Goal: Task Accomplishment & Management: Manage account settings

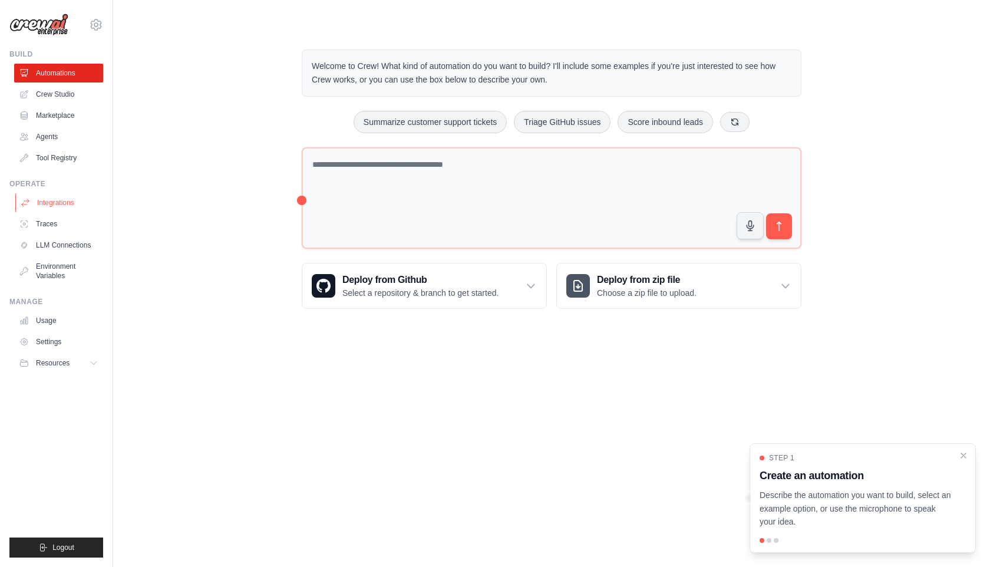
click at [72, 197] on link "Integrations" at bounding box center [59, 202] width 89 height 19
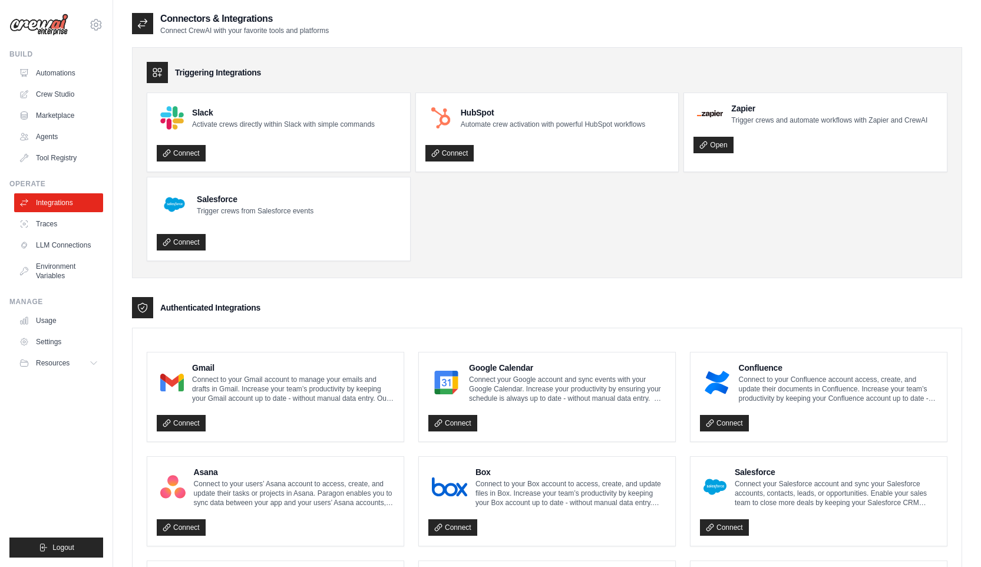
click at [60, 214] on ul "Integrations Traces LLM Connections Environment Variables" at bounding box center [58, 239] width 89 height 92
click at [63, 222] on link "Traces" at bounding box center [59, 224] width 89 height 19
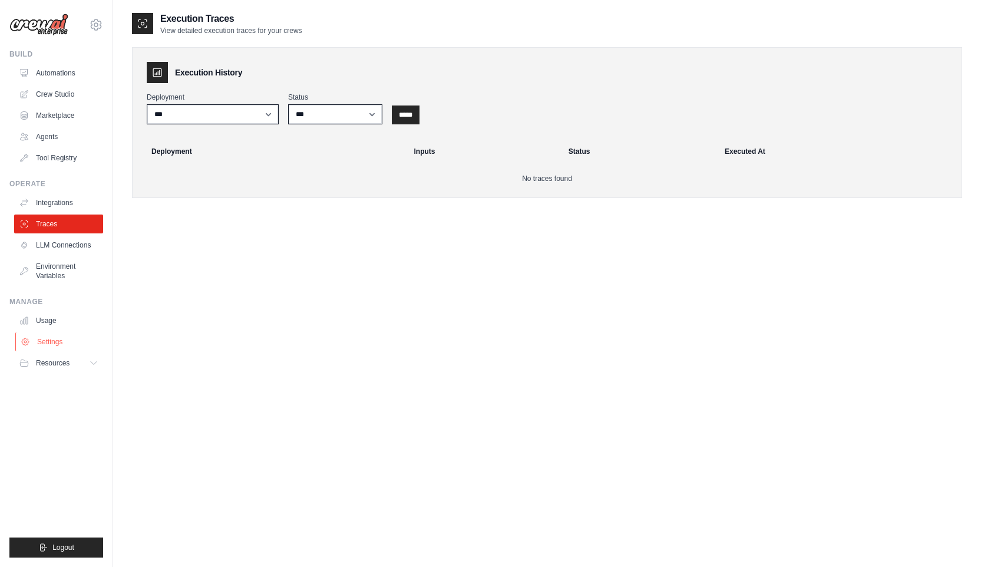
click at [69, 335] on link "Settings" at bounding box center [59, 341] width 89 height 19
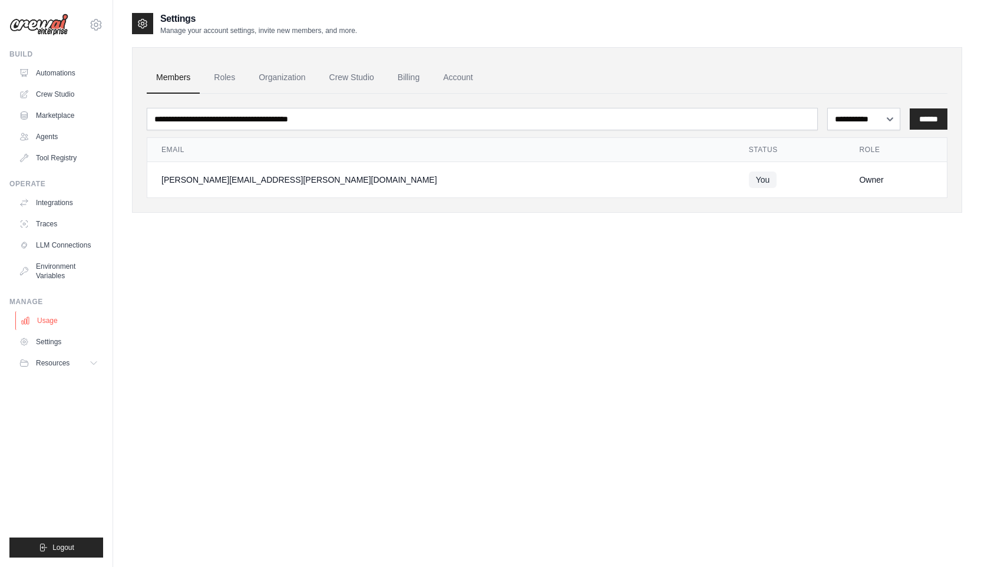
click at [63, 319] on link "Usage" at bounding box center [59, 320] width 89 height 19
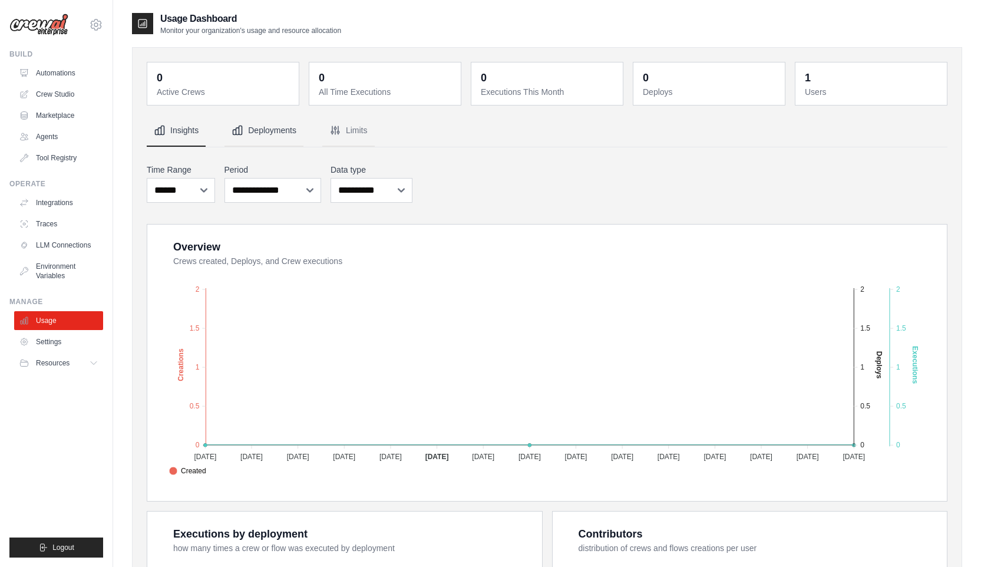
click at [268, 128] on button "Deployments" at bounding box center [264, 131] width 79 height 32
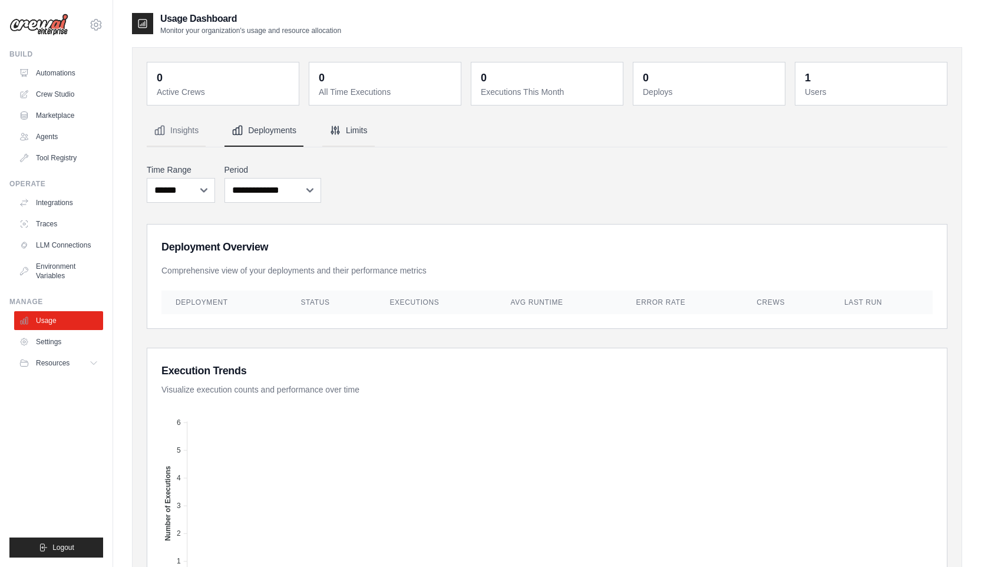
click at [353, 139] on button "Limits" at bounding box center [348, 131] width 52 height 32
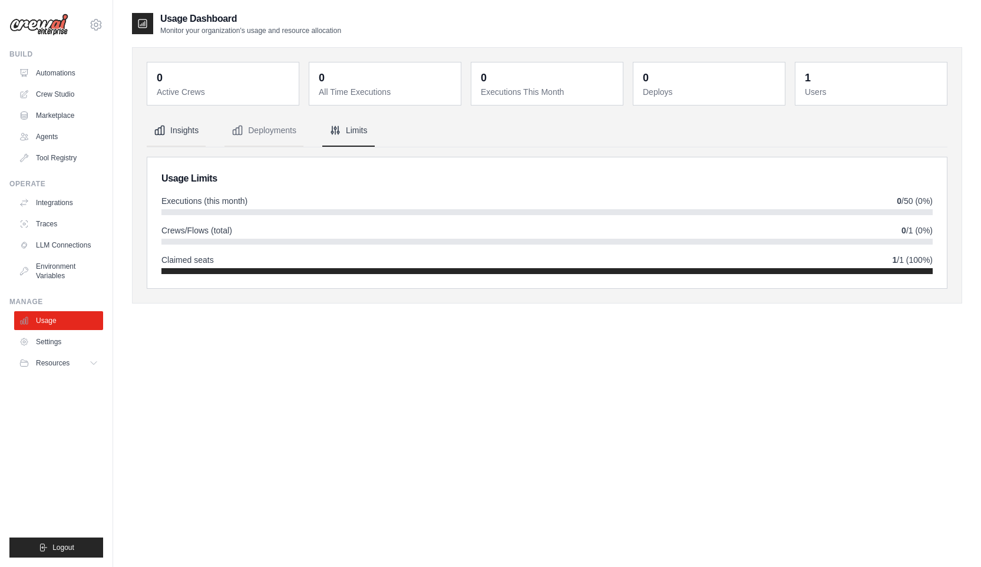
click at [171, 125] on button "Insights" at bounding box center [176, 131] width 59 height 32
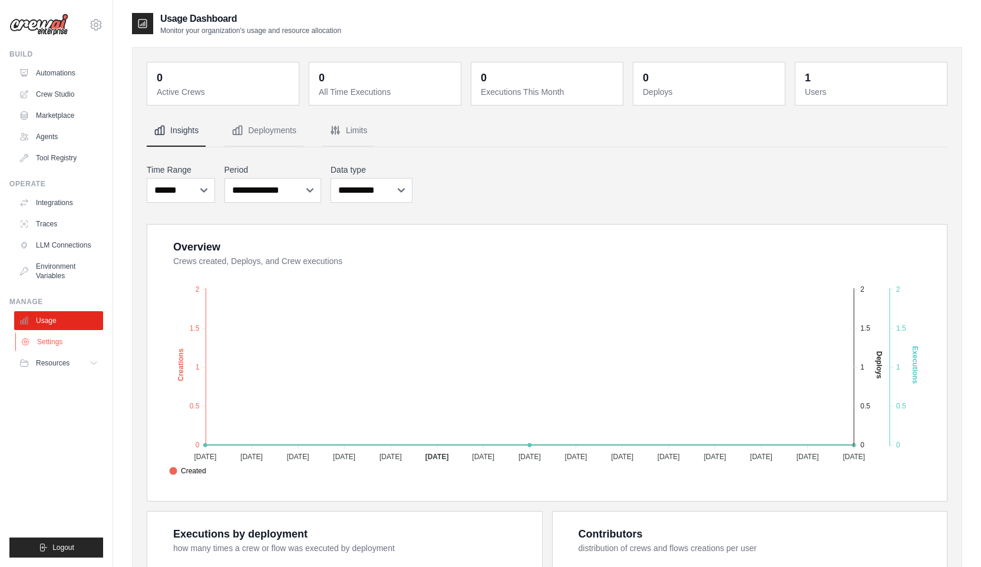
click at [60, 333] on link "Settings" at bounding box center [59, 341] width 89 height 19
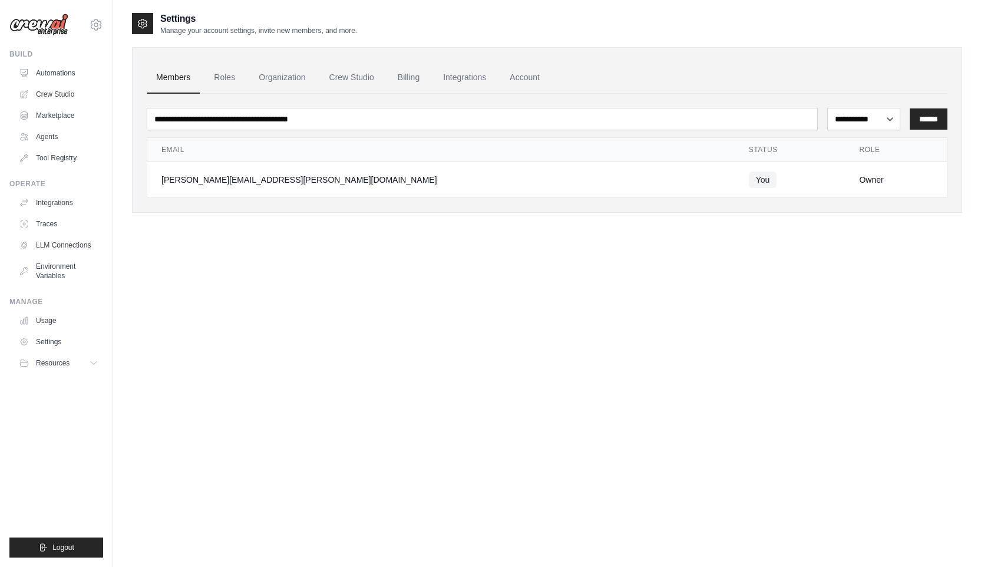
click at [78, 364] on button "Resources" at bounding box center [58, 363] width 89 height 19
click at [81, 342] on link "Settings" at bounding box center [59, 341] width 89 height 19
click at [301, 77] on link "Organization" at bounding box center [281, 78] width 65 height 32
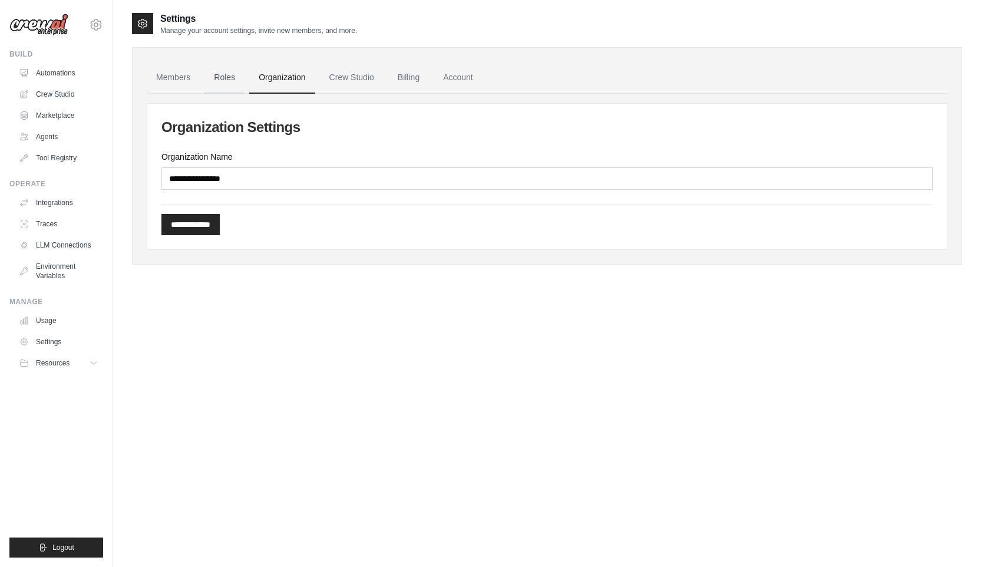
click at [216, 78] on link "Roles" at bounding box center [225, 78] width 40 height 32
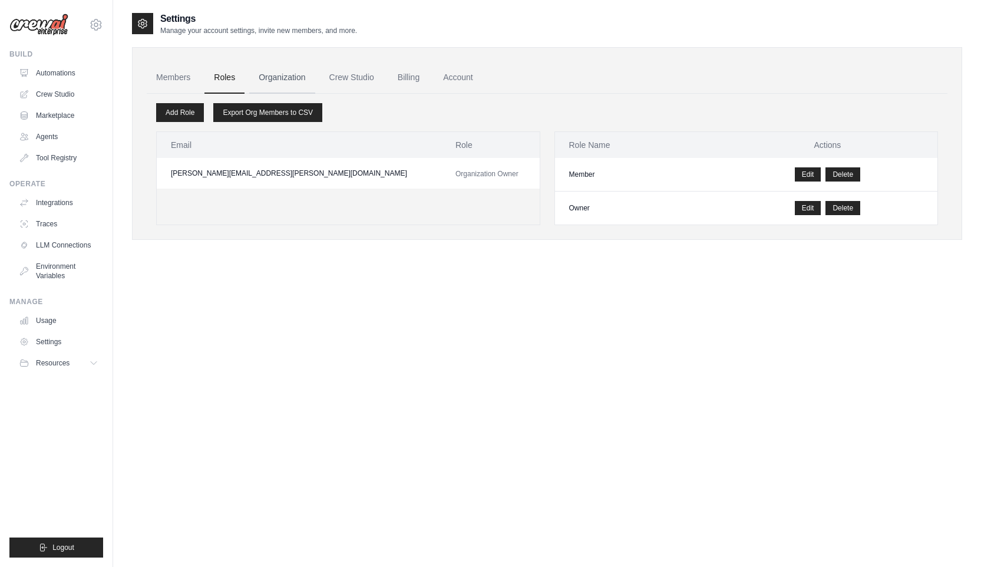
click at [290, 81] on link "Organization" at bounding box center [281, 78] width 65 height 32
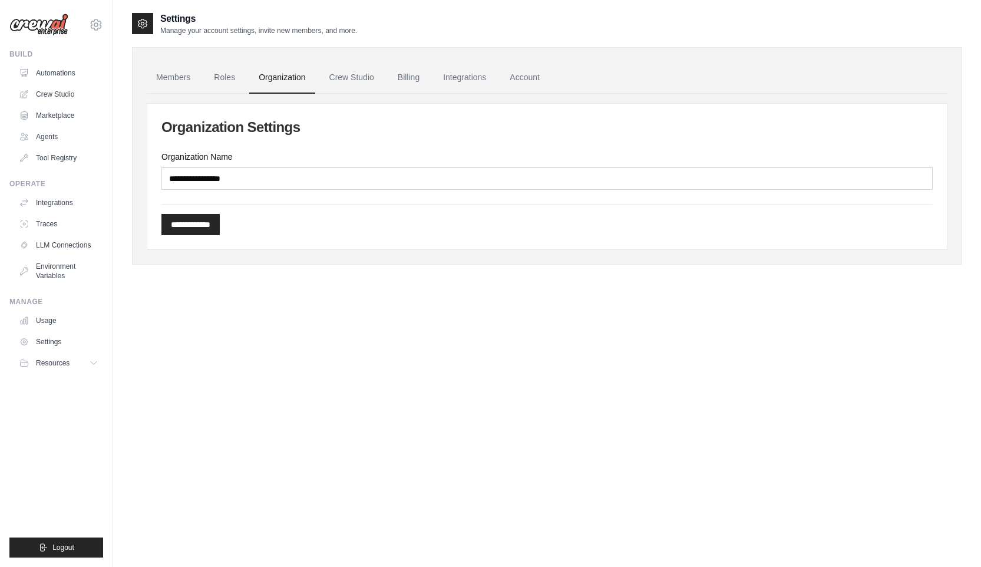
click at [384, 85] on link "Crew Studio" at bounding box center [352, 78] width 64 height 32
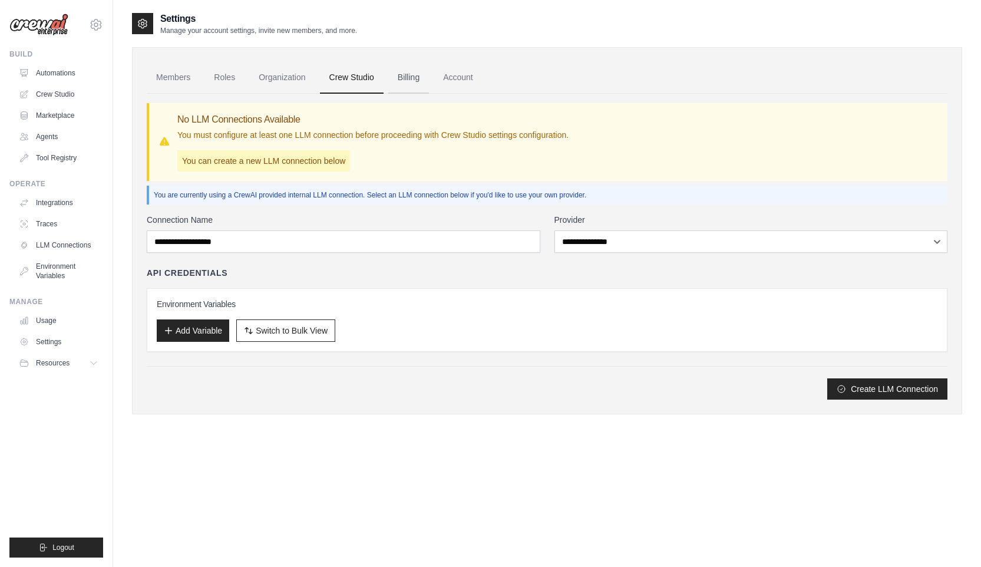
click at [428, 84] on link "Billing" at bounding box center [408, 78] width 41 height 32
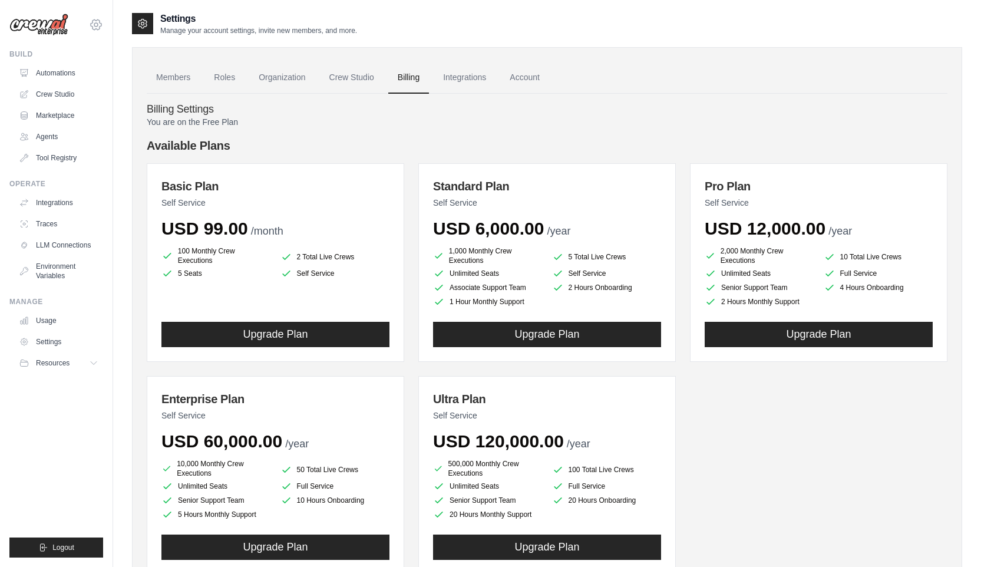
click at [93, 21] on icon at bounding box center [96, 25] width 14 height 14
click at [84, 81] on link "Settings" at bounding box center [96, 79] width 104 height 21
